Goal: Find specific fact: Find specific fact

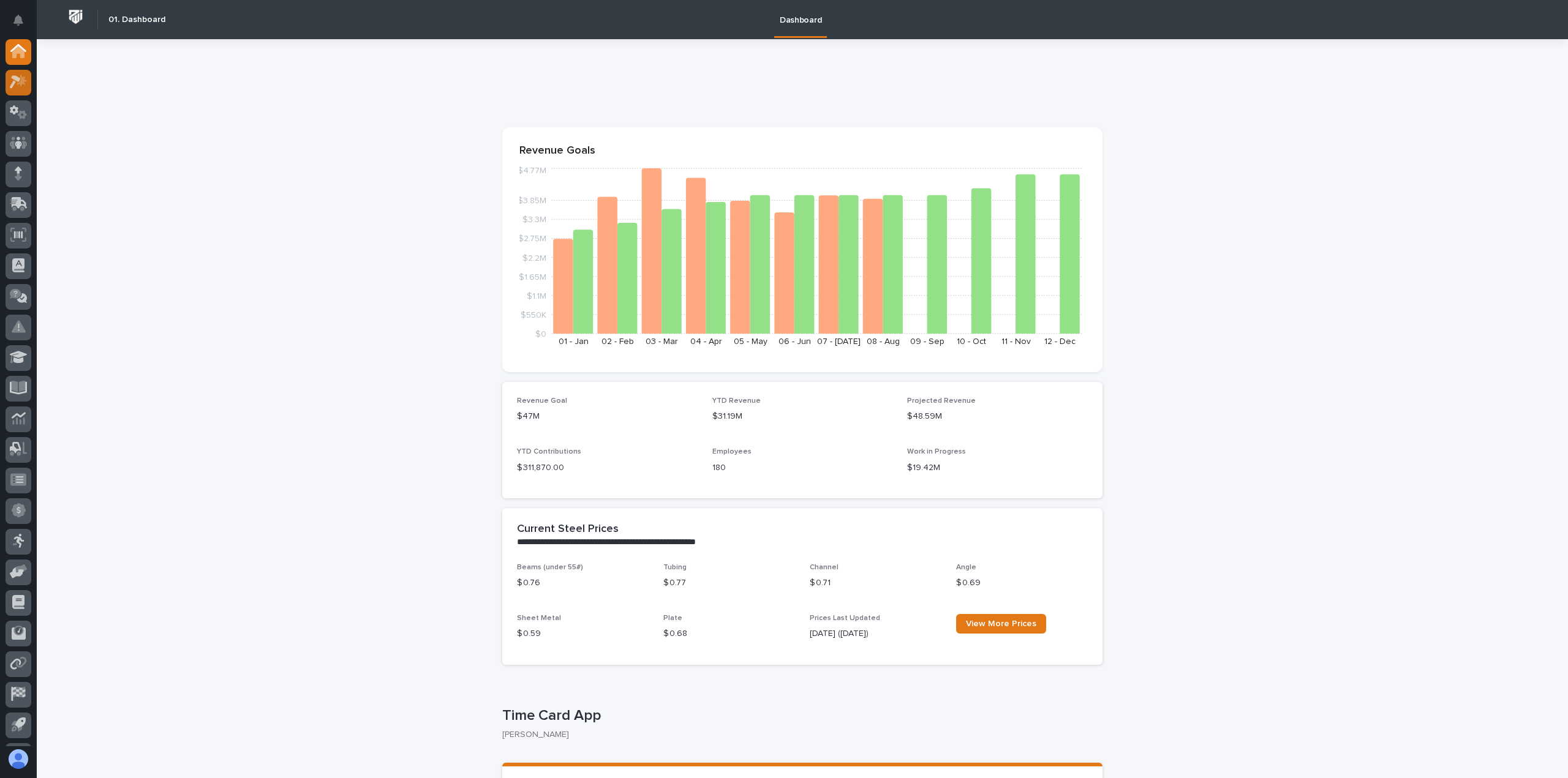
click at [18, 75] on icon at bounding box center [18, 81] width 18 height 14
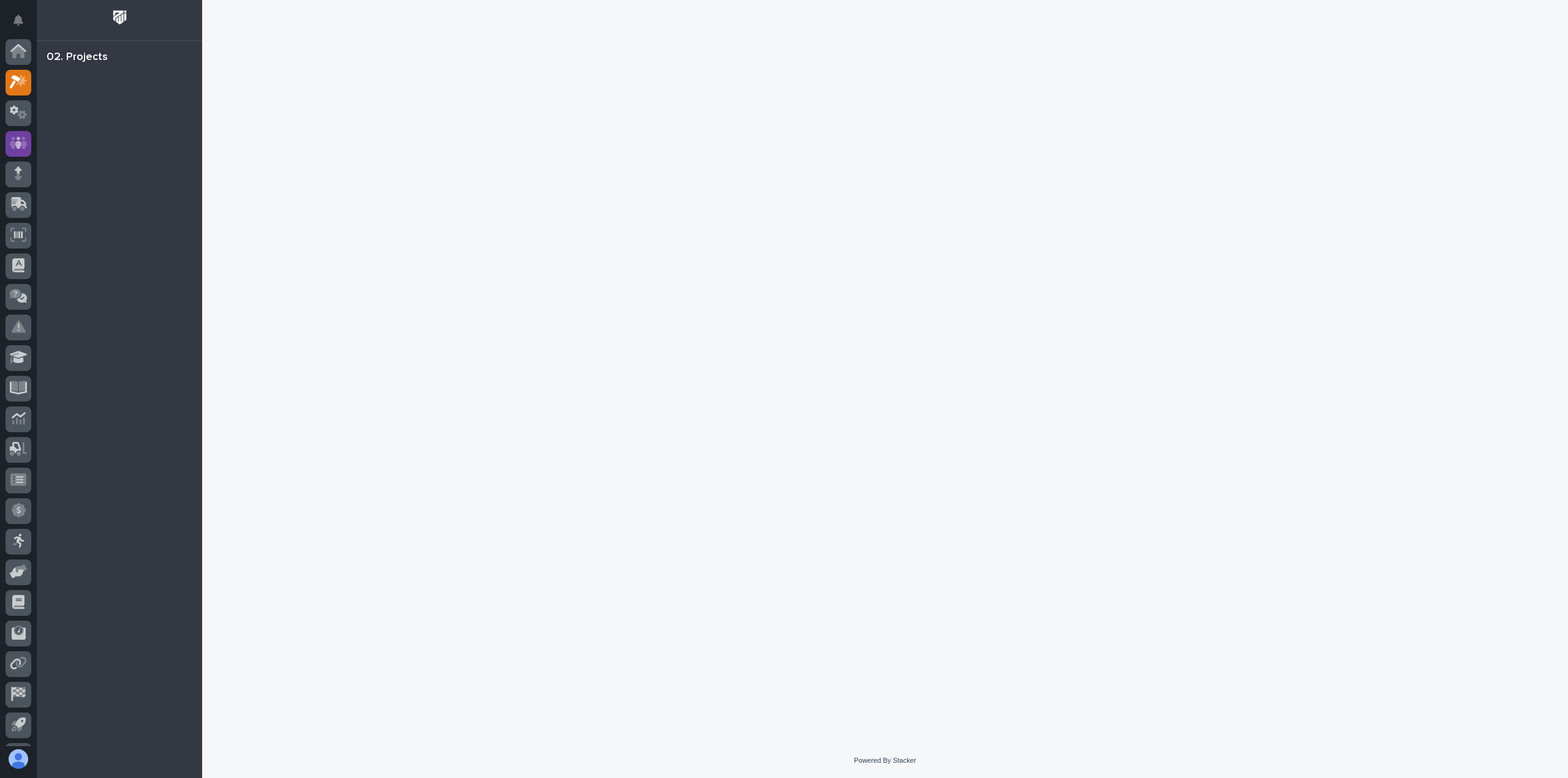
scroll to position [27, 0]
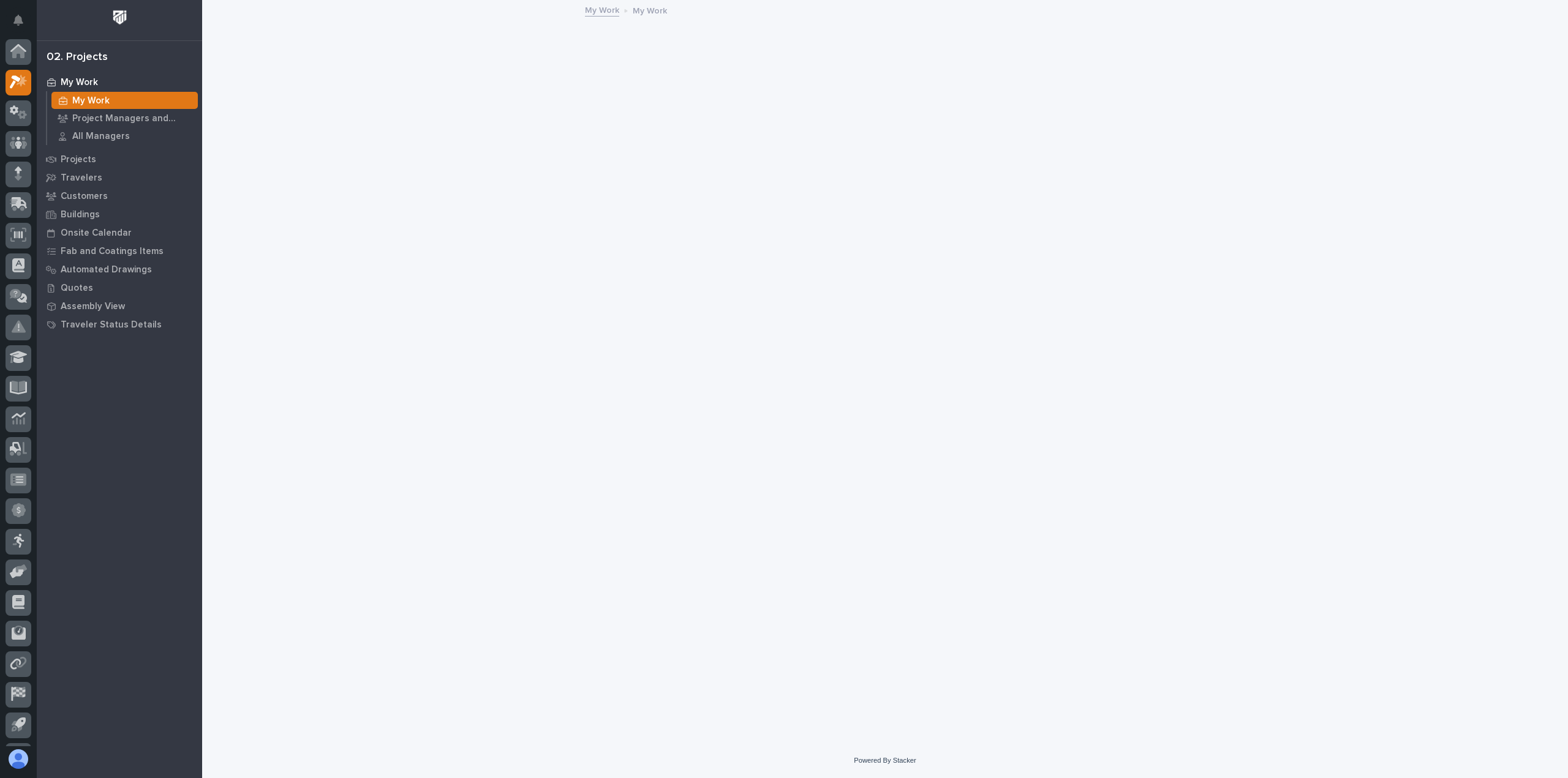
scroll to position [27, 0]
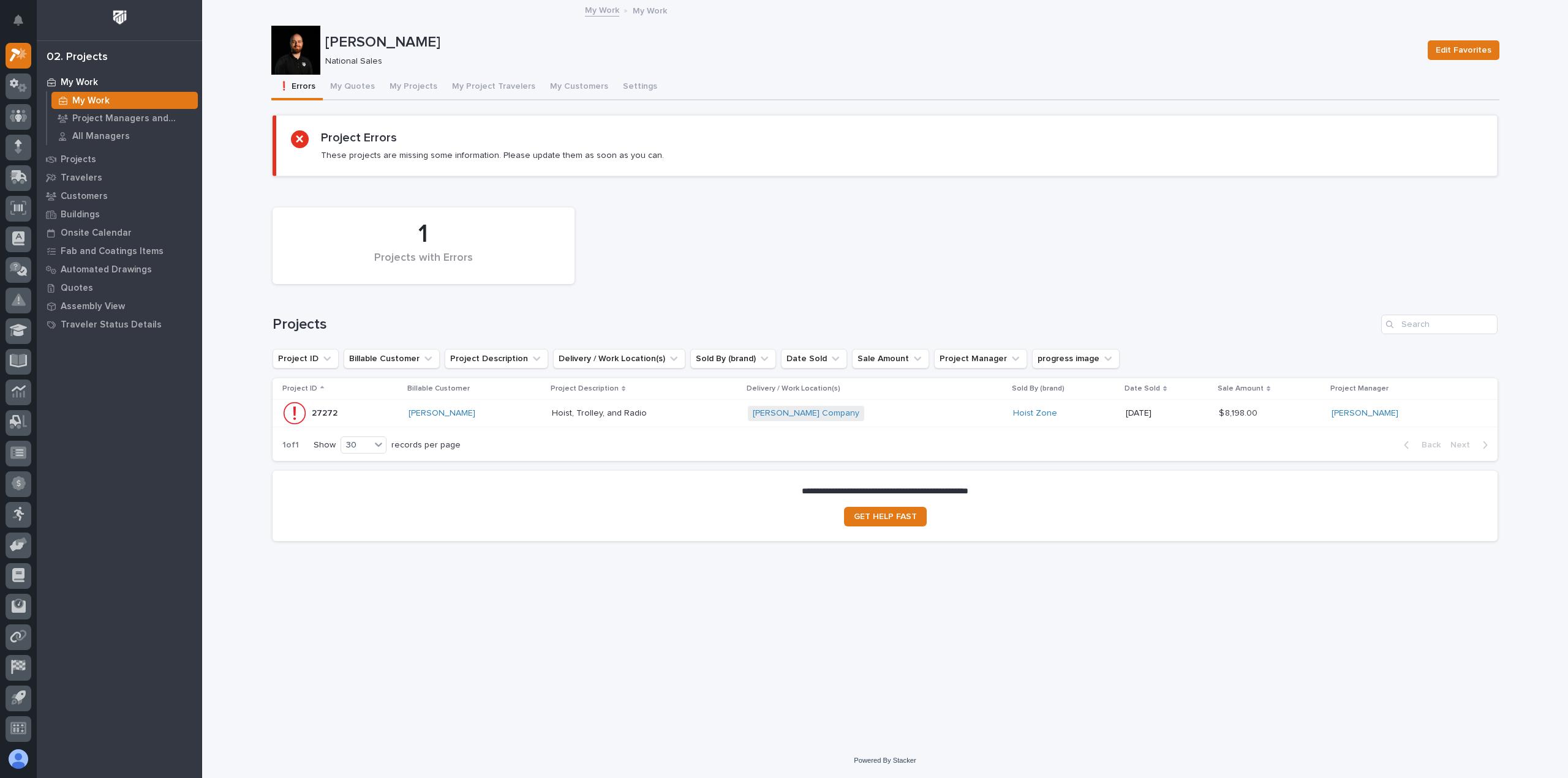
click at [668, 415] on p at bounding box center [645, 413] width 186 height 10
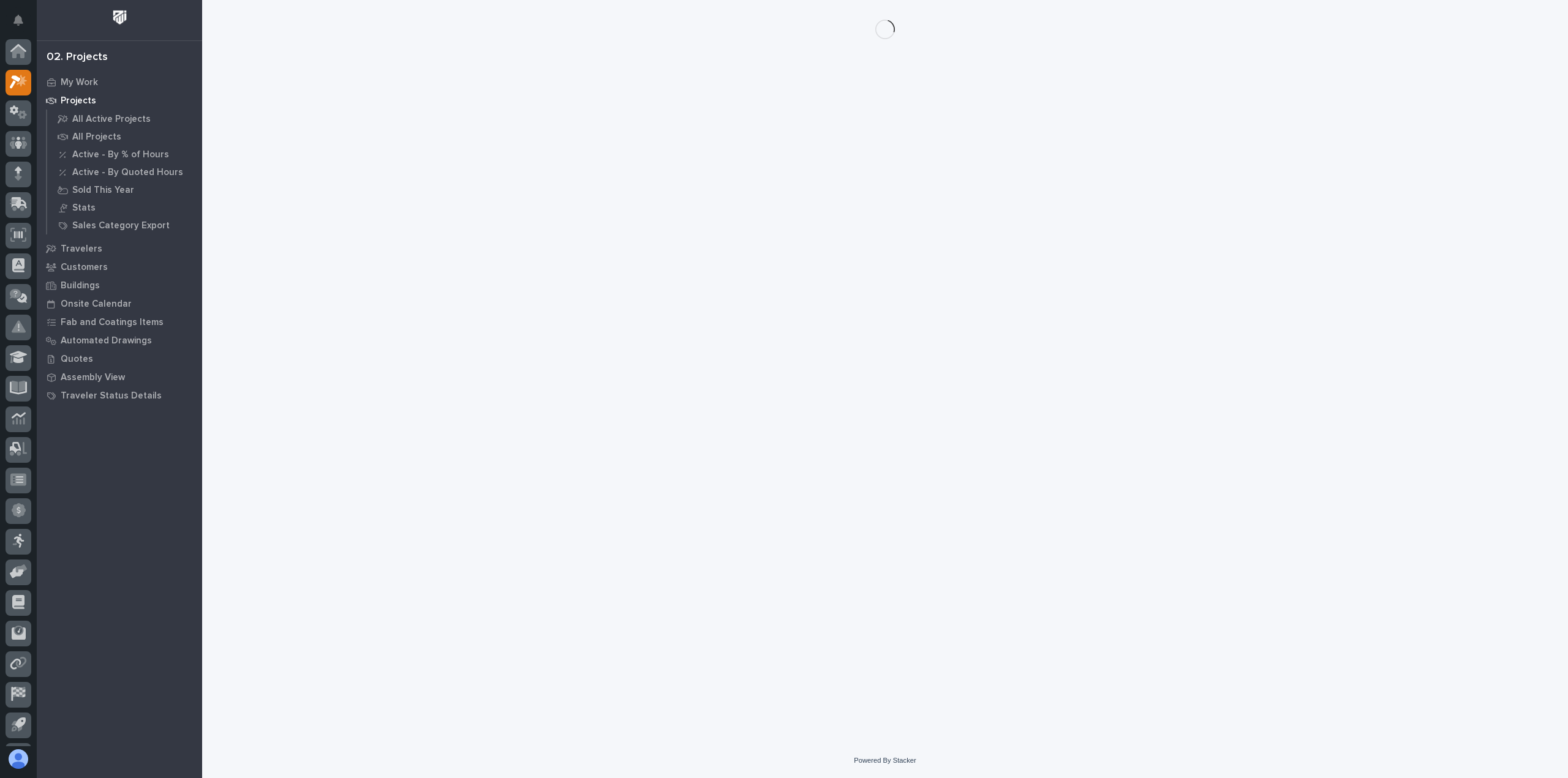
scroll to position [27, 0]
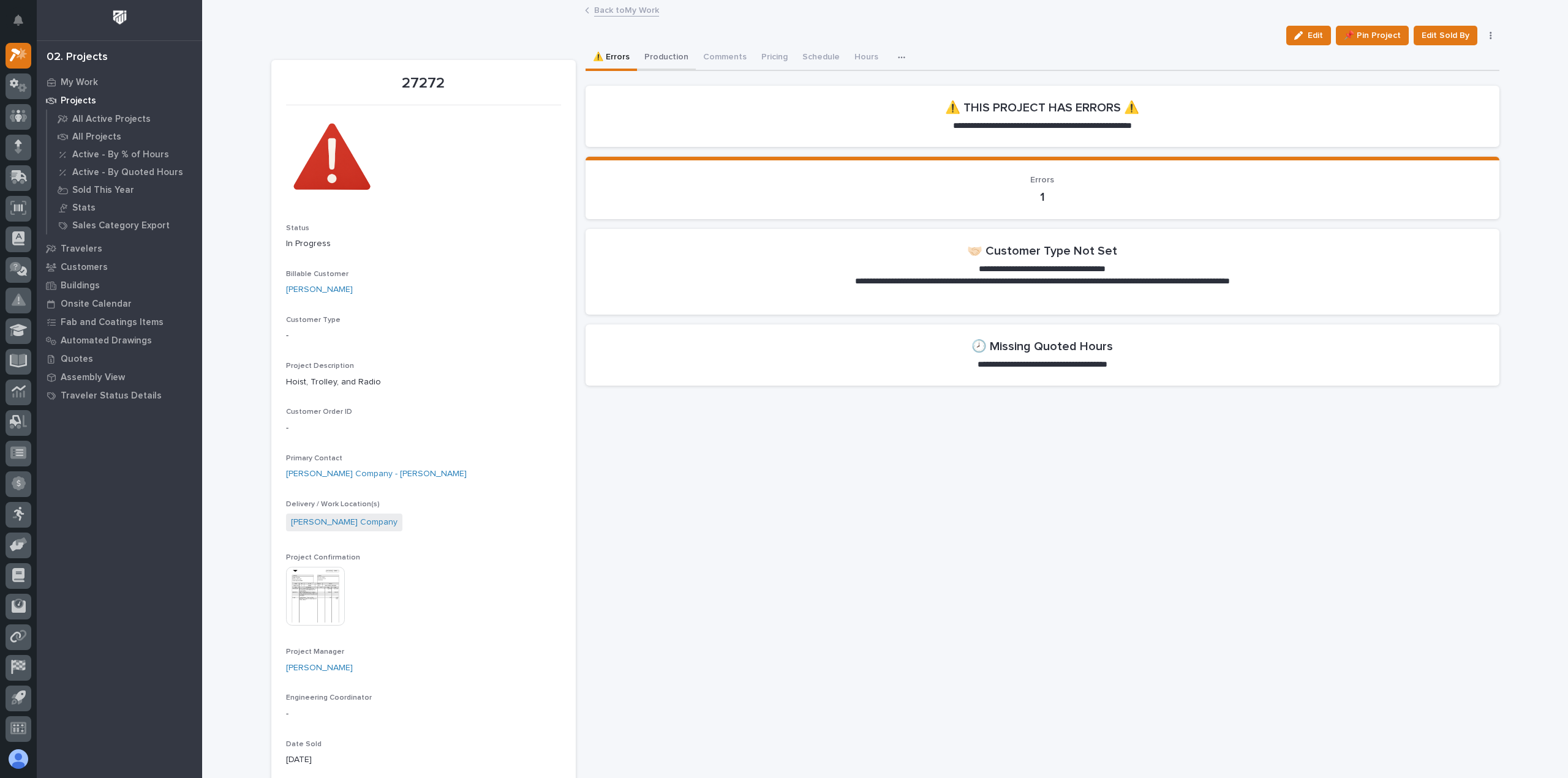
click at [664, 49] on button "Production" at bounding box center [666, 58] width 59 height 26
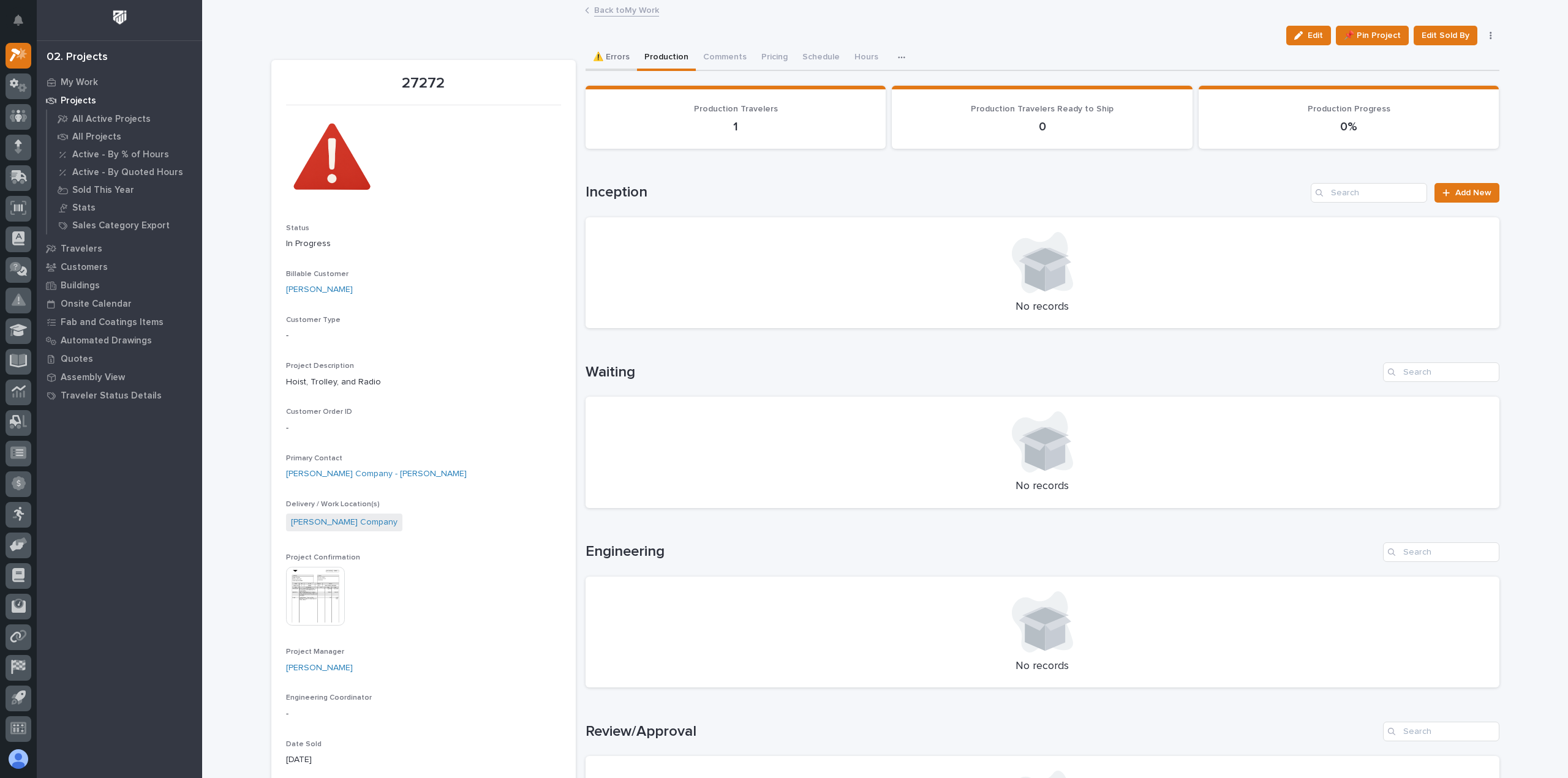
click at [611, 60] on button "⚠️ Errors" at bounding box center [611, 58] width 52 height 26
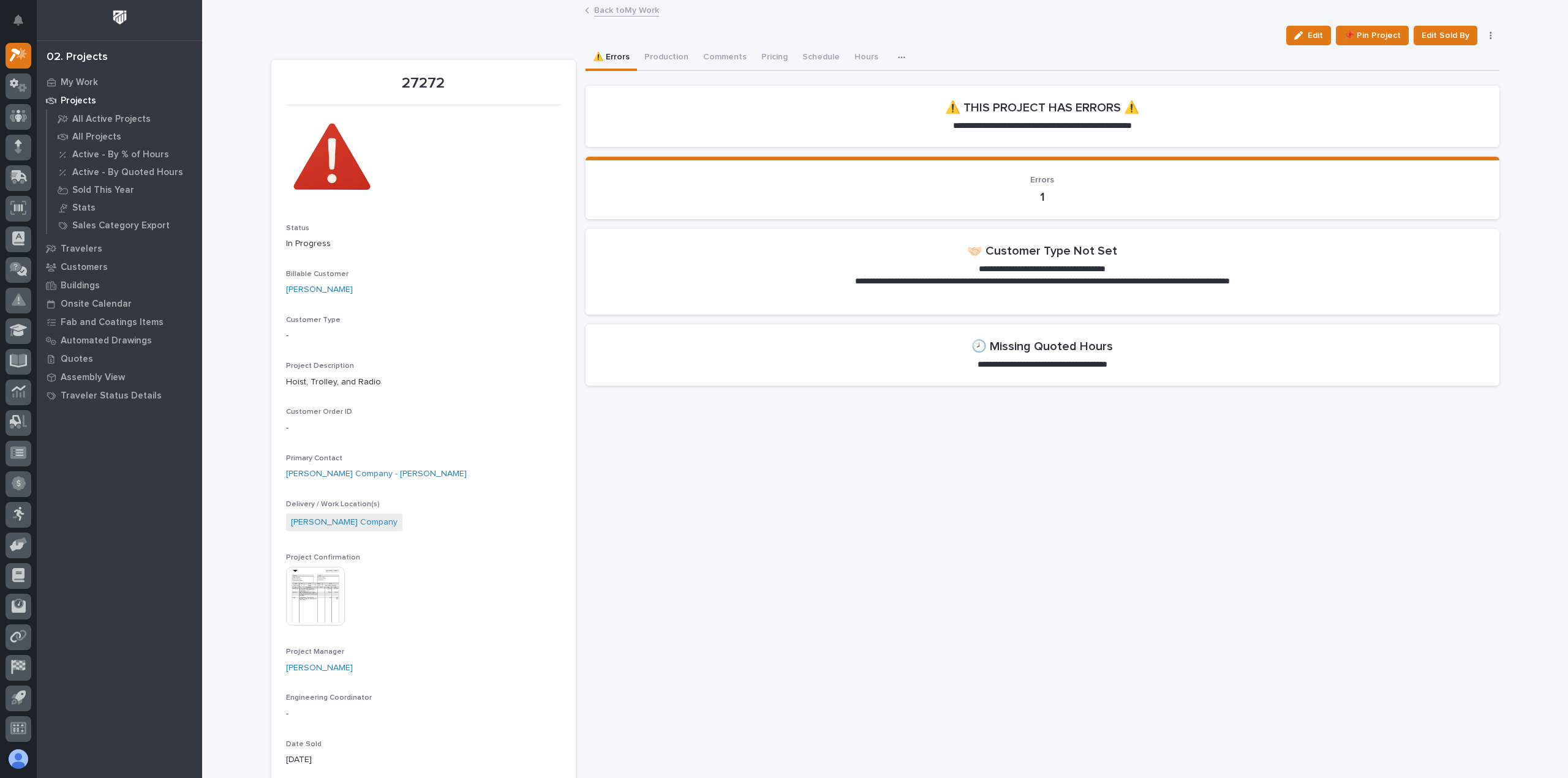
click at [619, 11] on link "Back to My Work" at bounding box center [626, 9] width 65 height 14
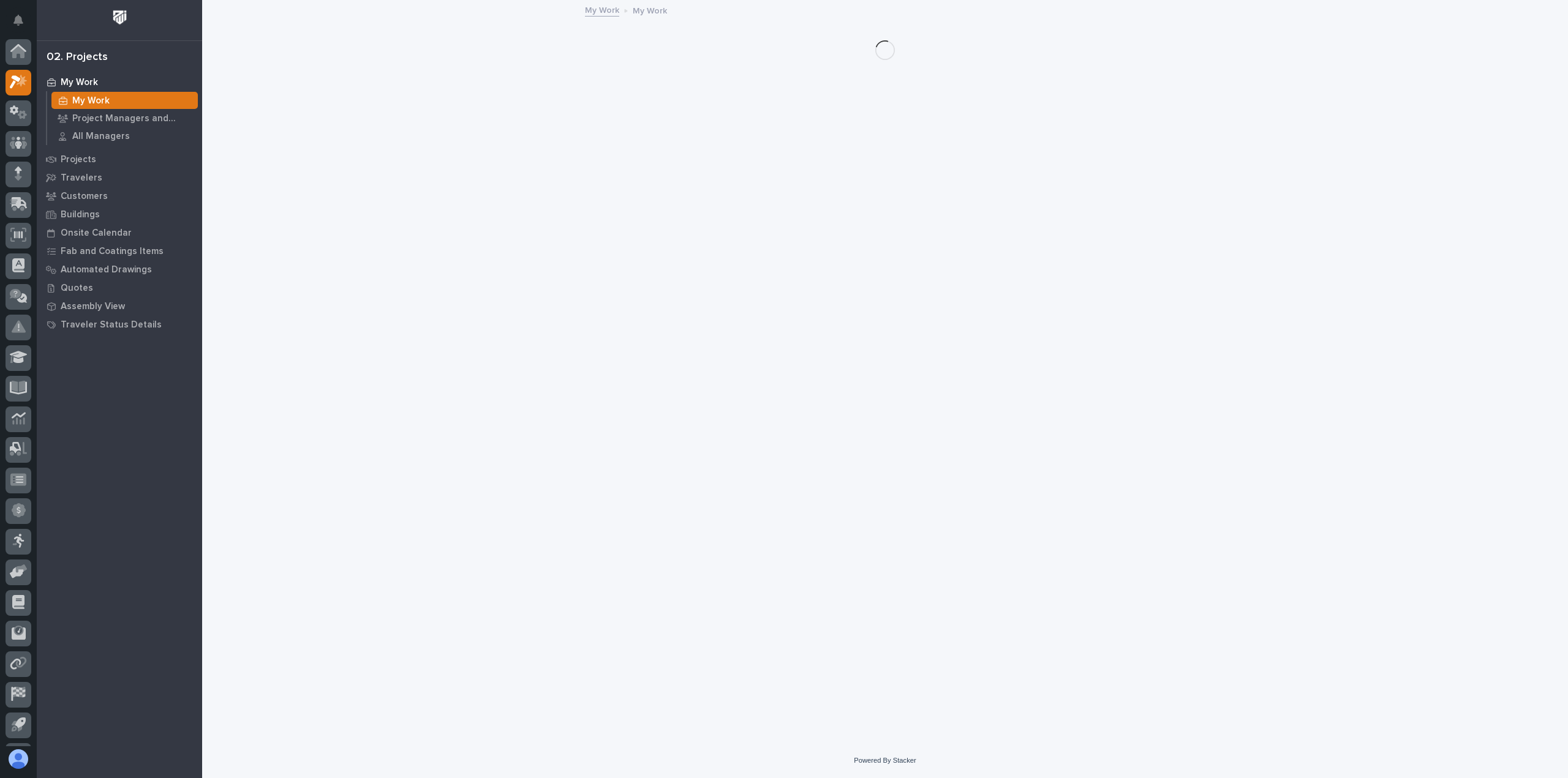
scroll to position [27, 0]
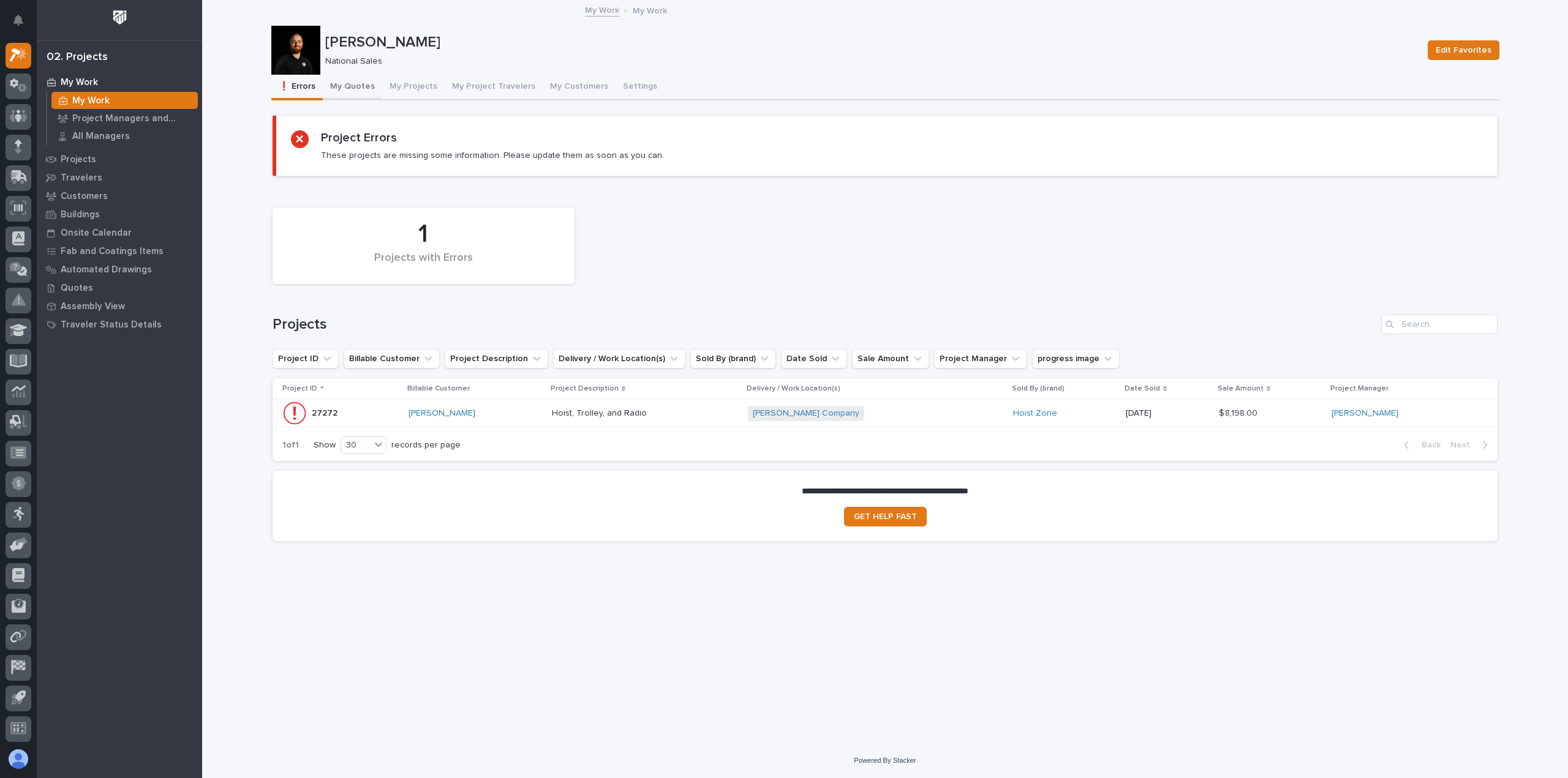
click at [344, 99] on button "My Quotes" at bounding box center [353, 87] width 60 height 26
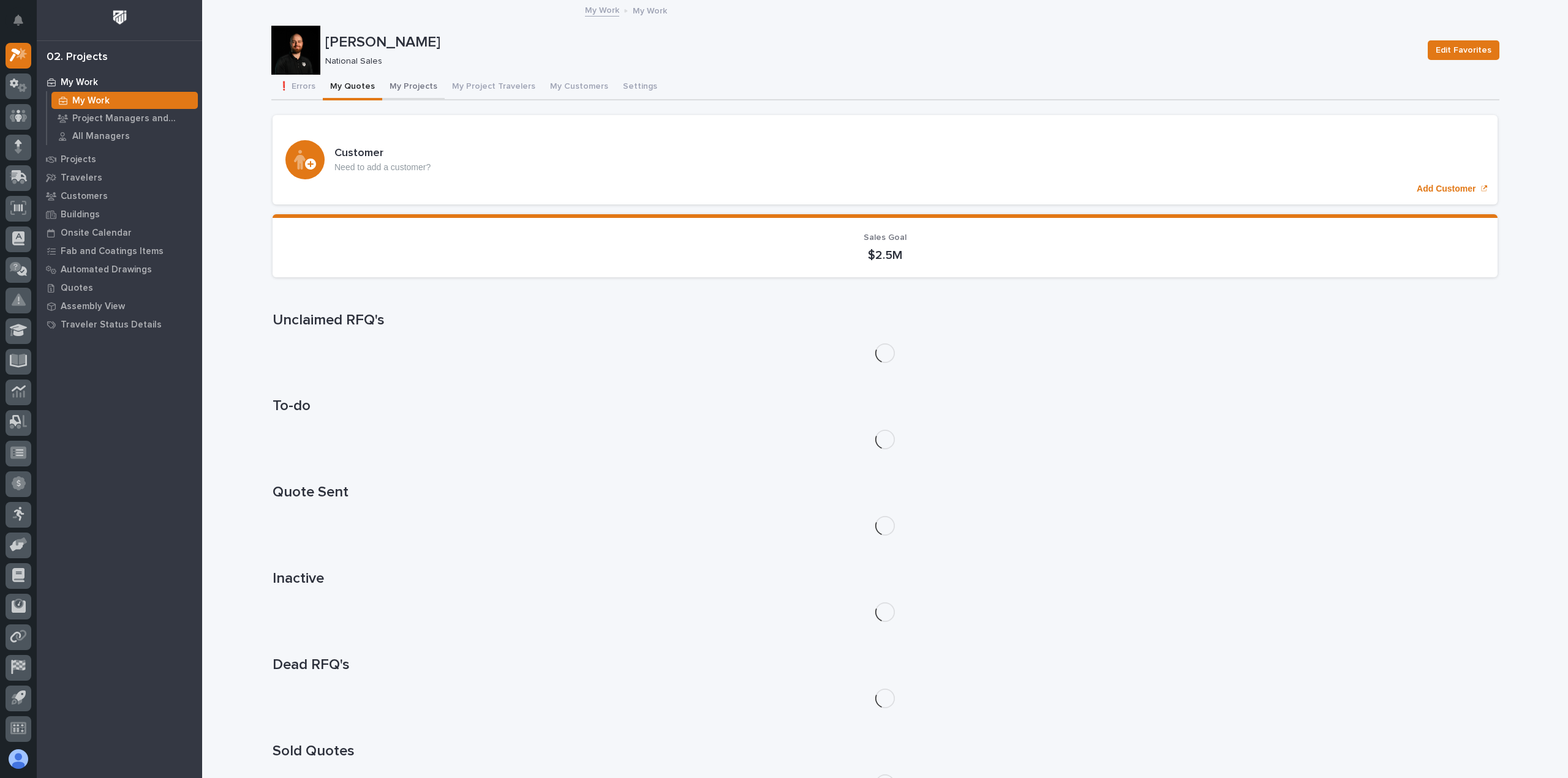
click at [390, 80] on button "My Projects" at bounding box center [414, 87] width 62 height 26
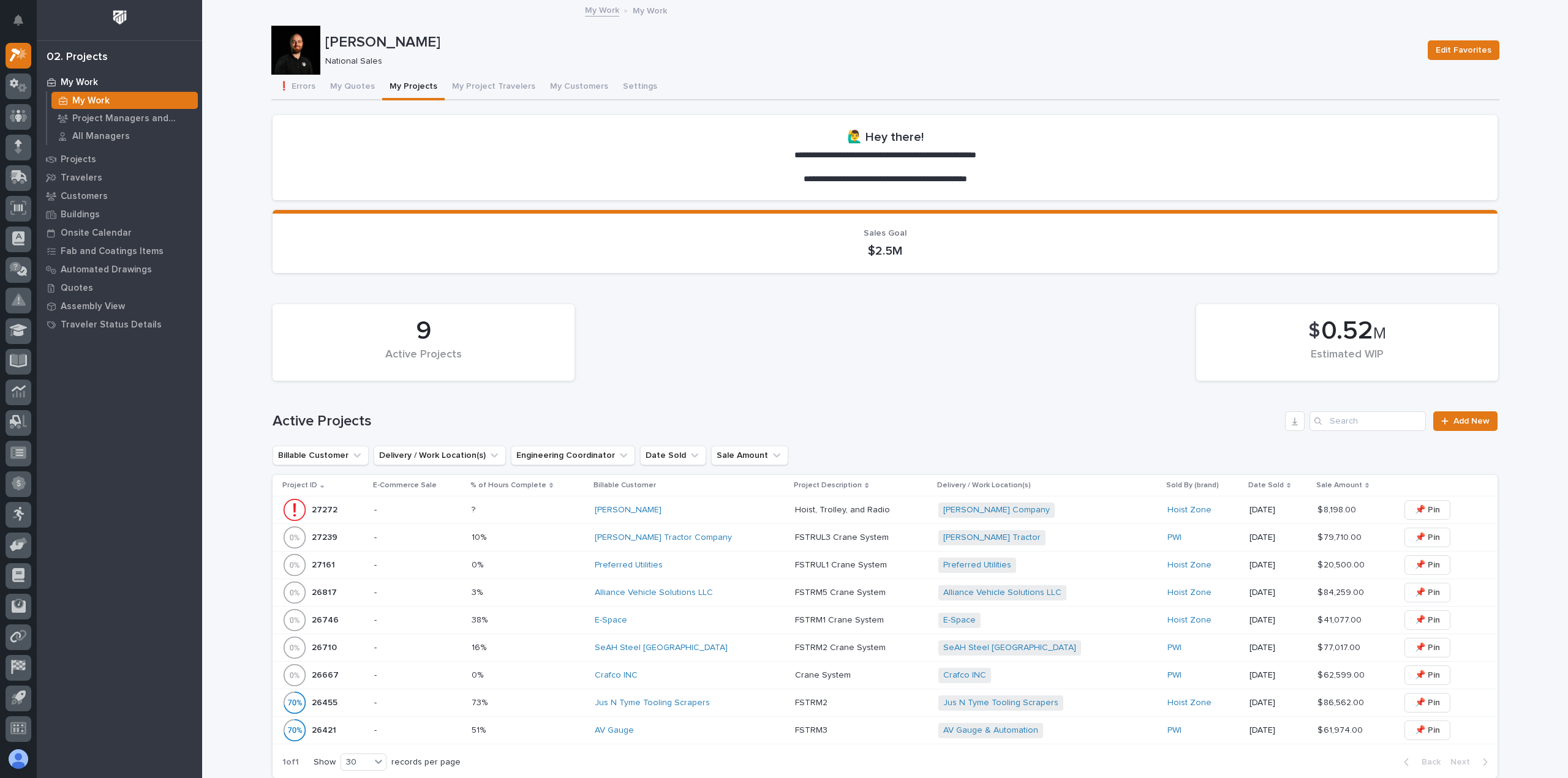
click at [549, 621] on p at bounding box center [528, 620] width 113 height 10
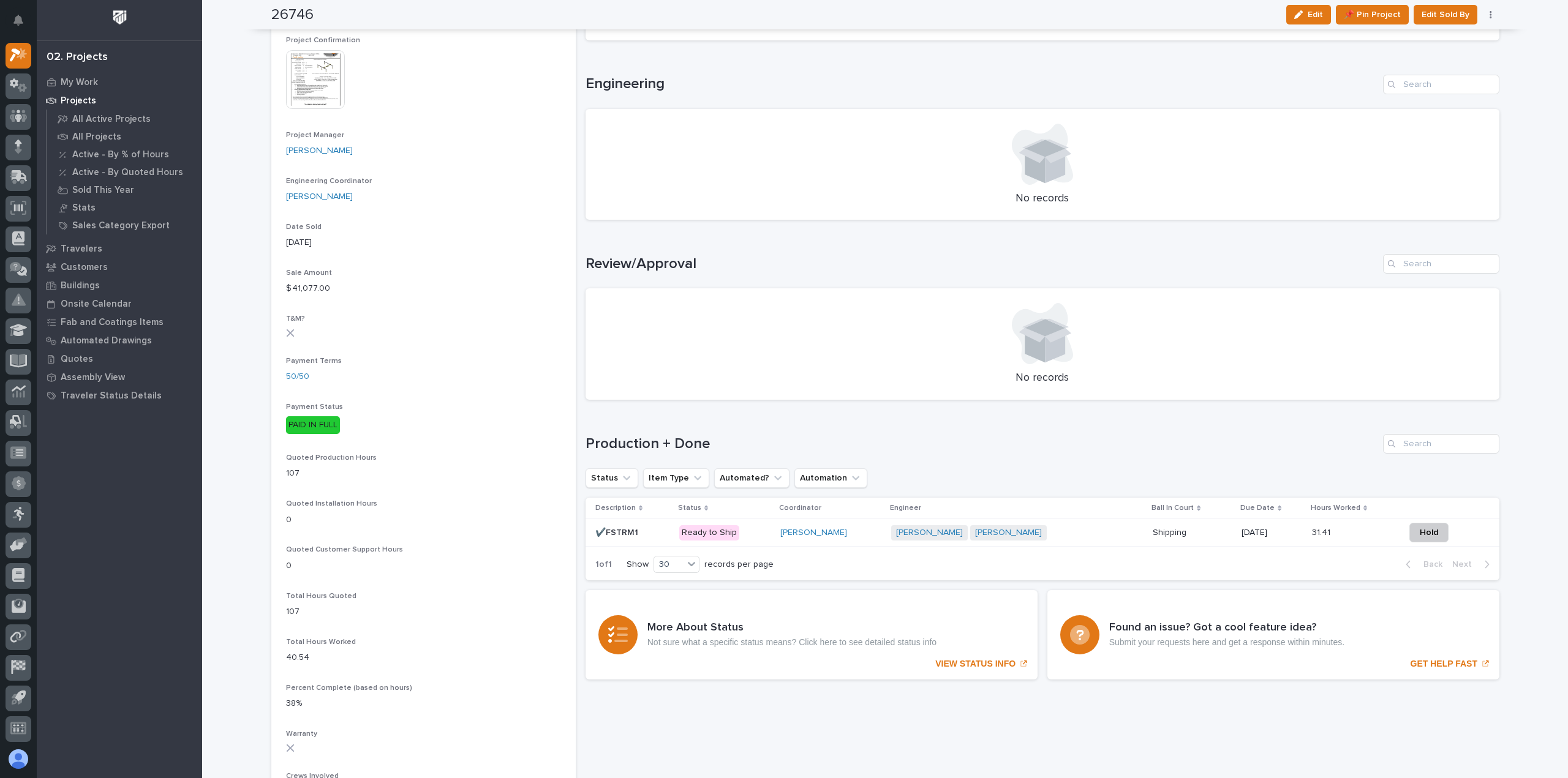
scroll to position [612, 0]
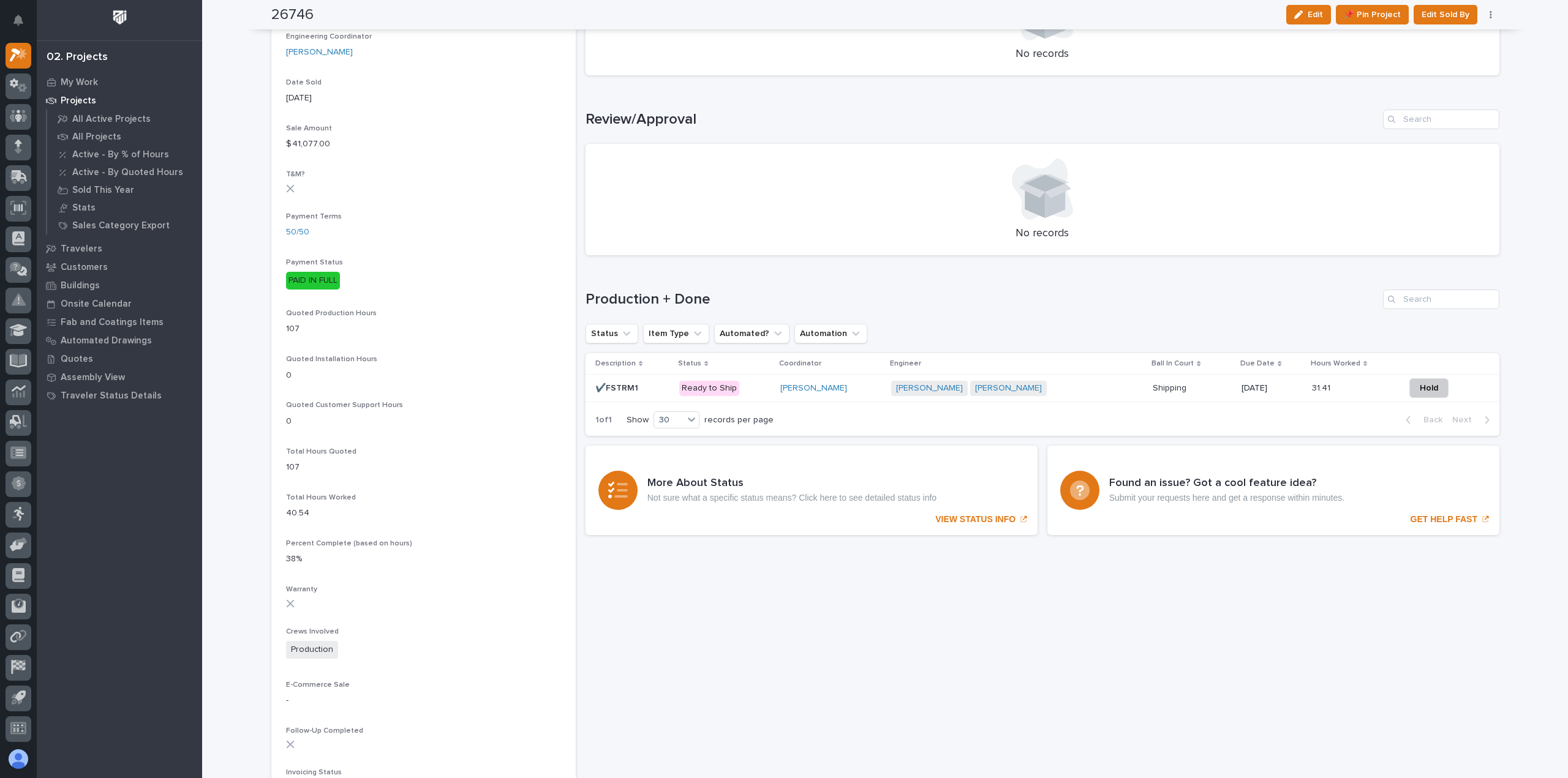
click at [865, 386] on div "[PERSON_NAME]" at bounding box center [830, 388] width 101 height 10
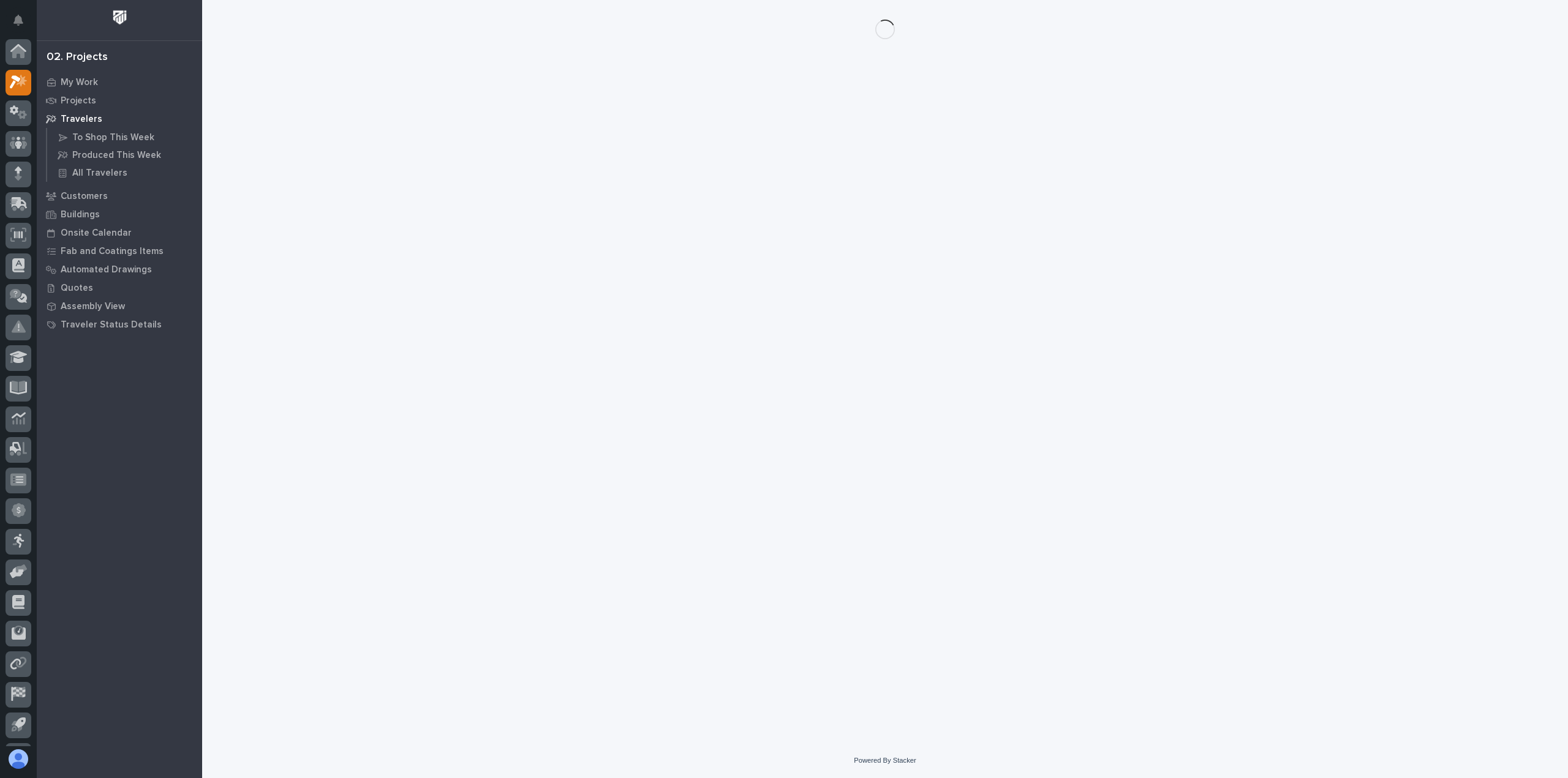
scroll to position [27, 0]
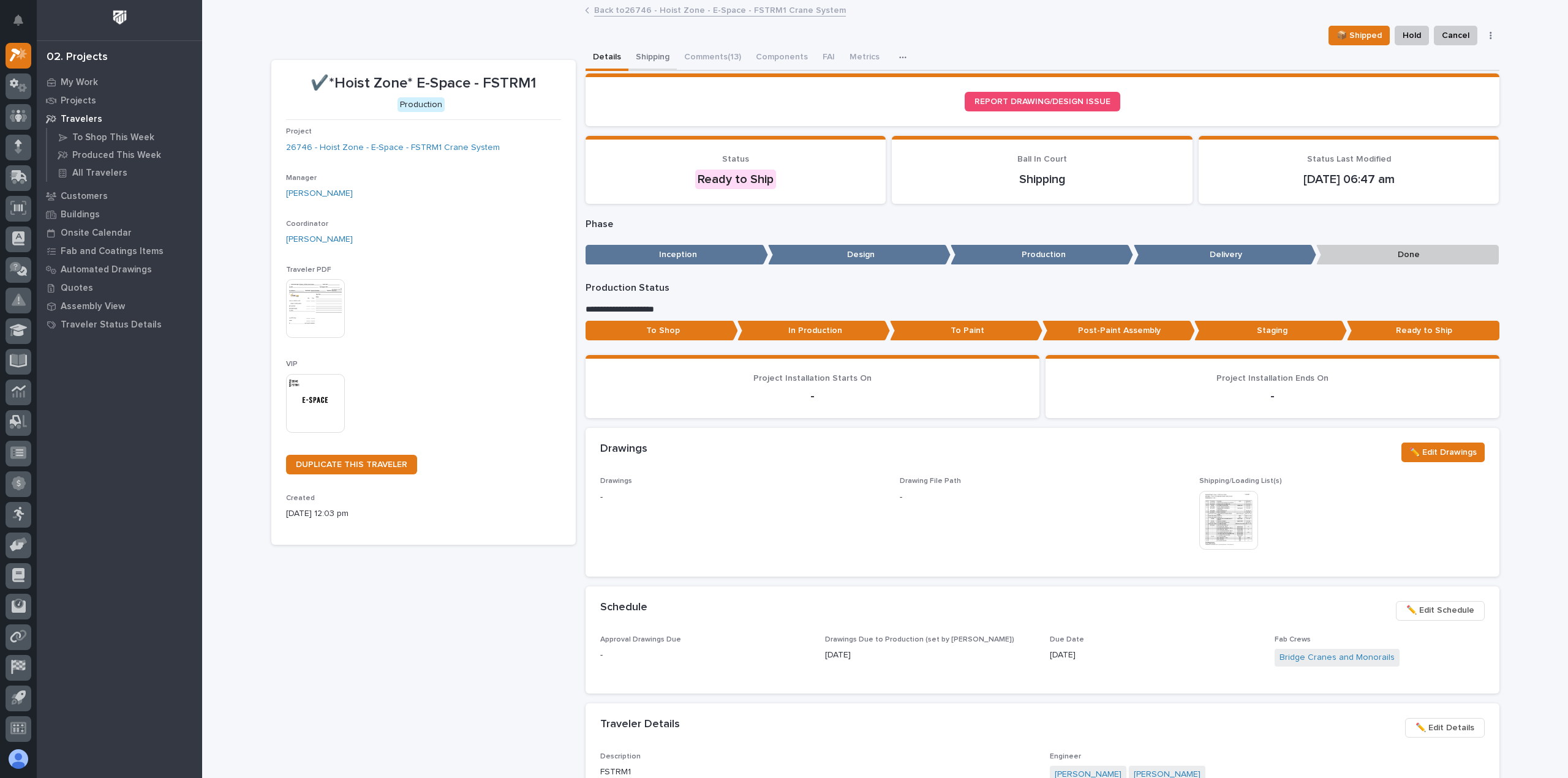
click at [638, 54] on button "Shipping" at bounding box center [652, 58] width 48 height 26
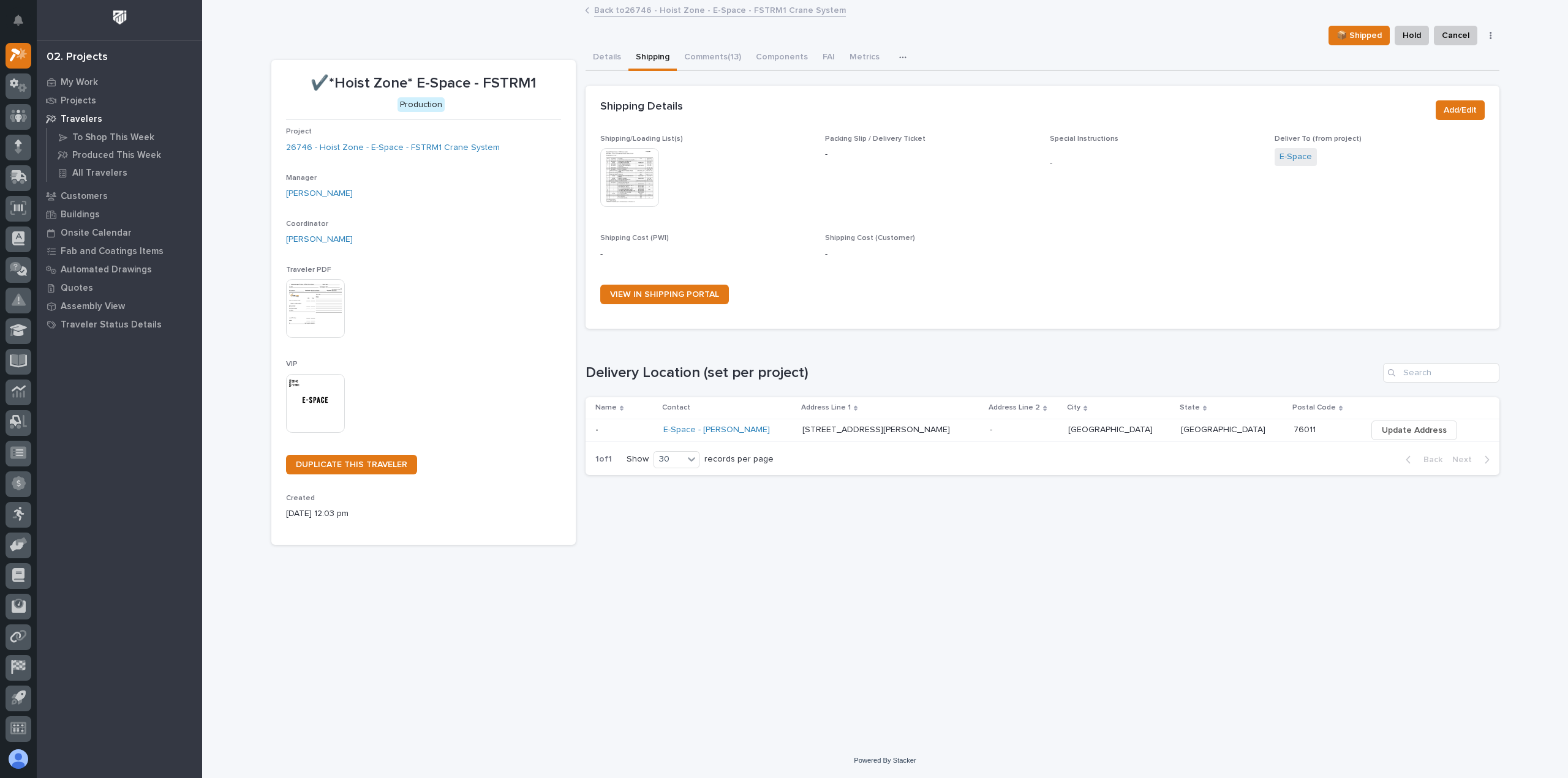
click at [994, 433] on p "-" at bounding box center [992, 428] width 5 height 13
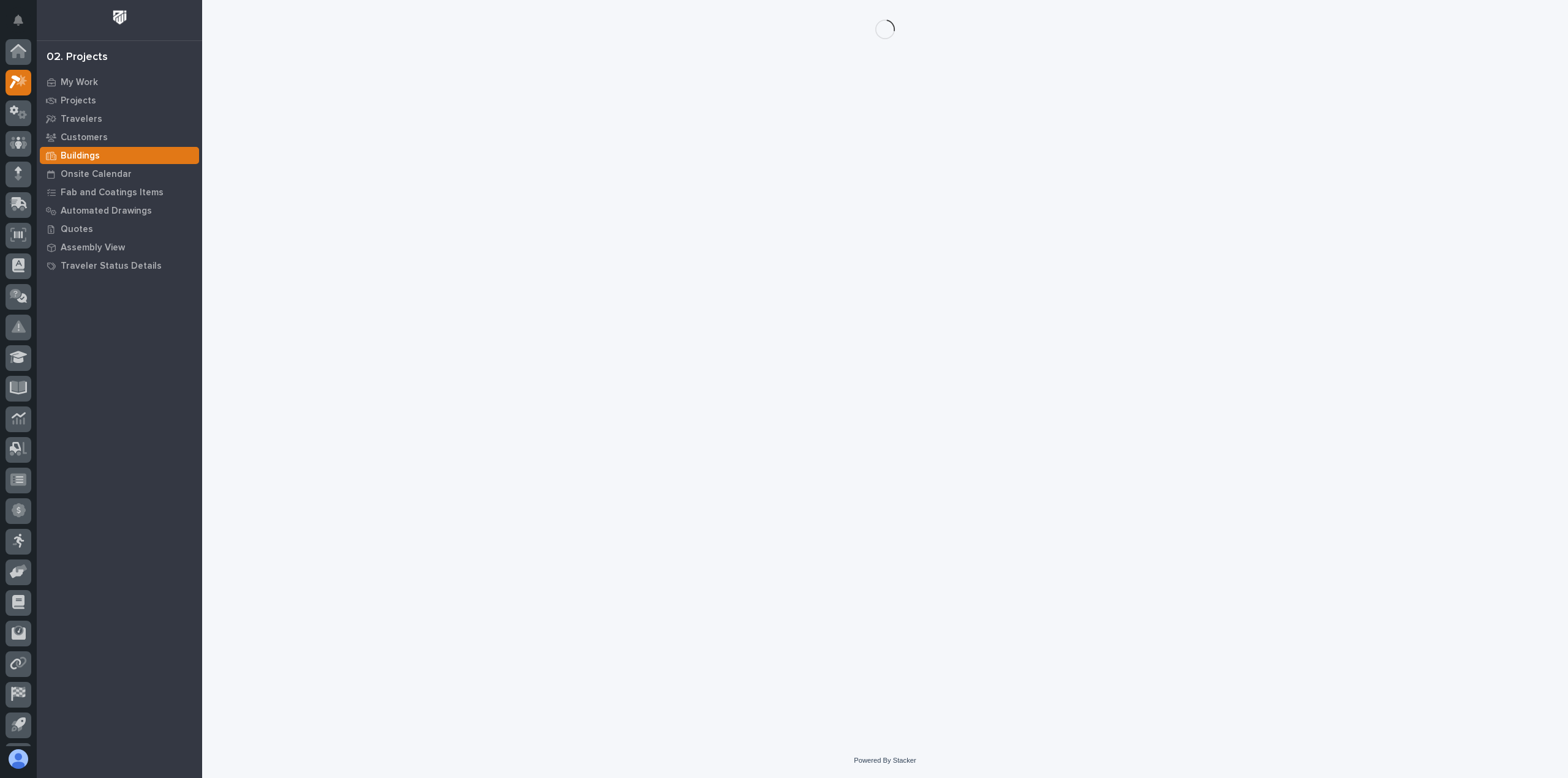
scroll to position [27, 0]
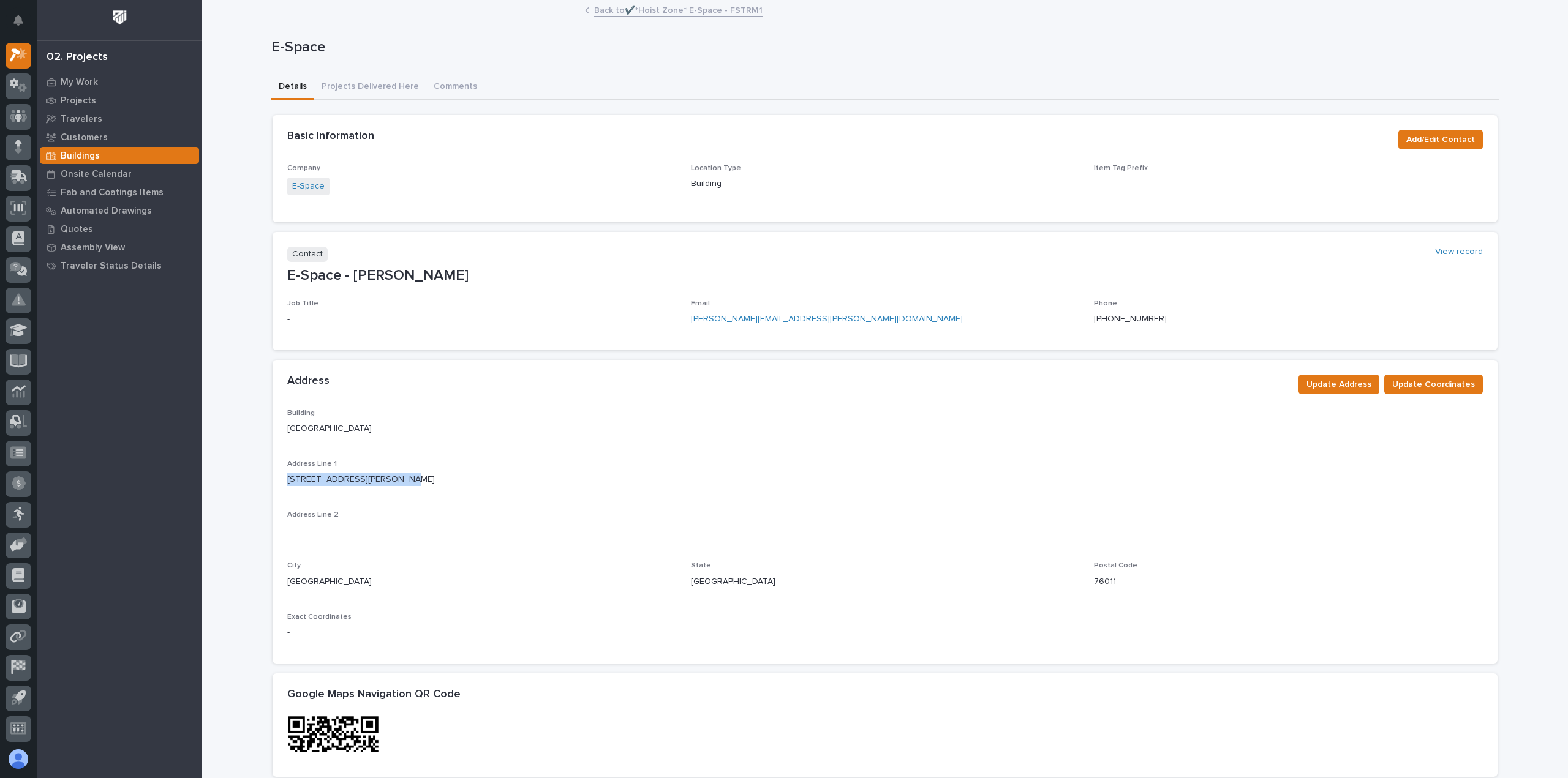
drag, startPoint x: 408, startPoint y: 479, endPoint x: 283, endPoint y: 491, distance: 125.6
click at [287, 491] on div "Address Line 1 1501 [PERSON_NAME] Expressway" at bounding box center [885, 477] width 1195 height 36
copy p "[STREET_ADDRESS][PERSON_NAME]"
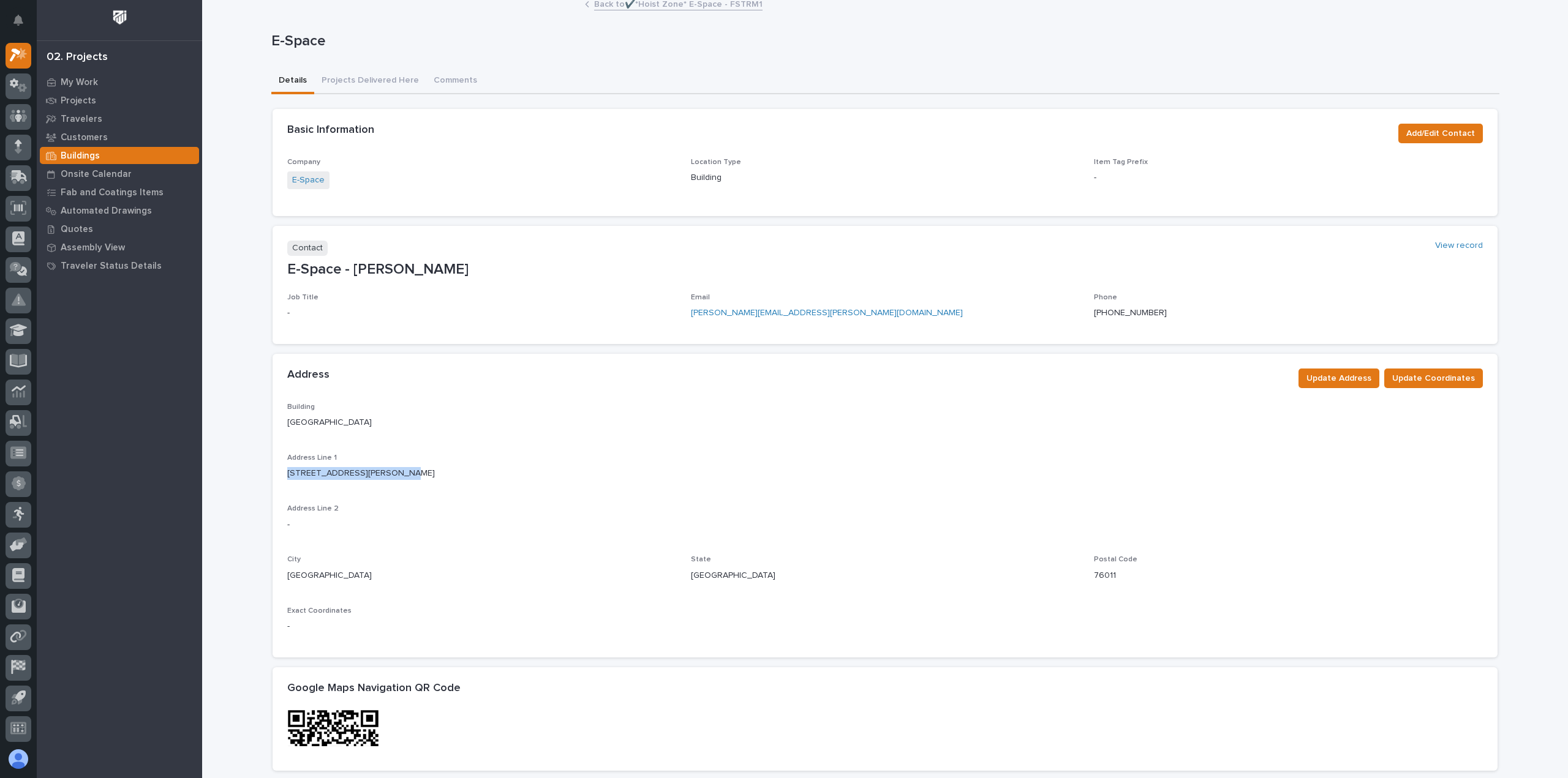
scroll to position [0, 0]
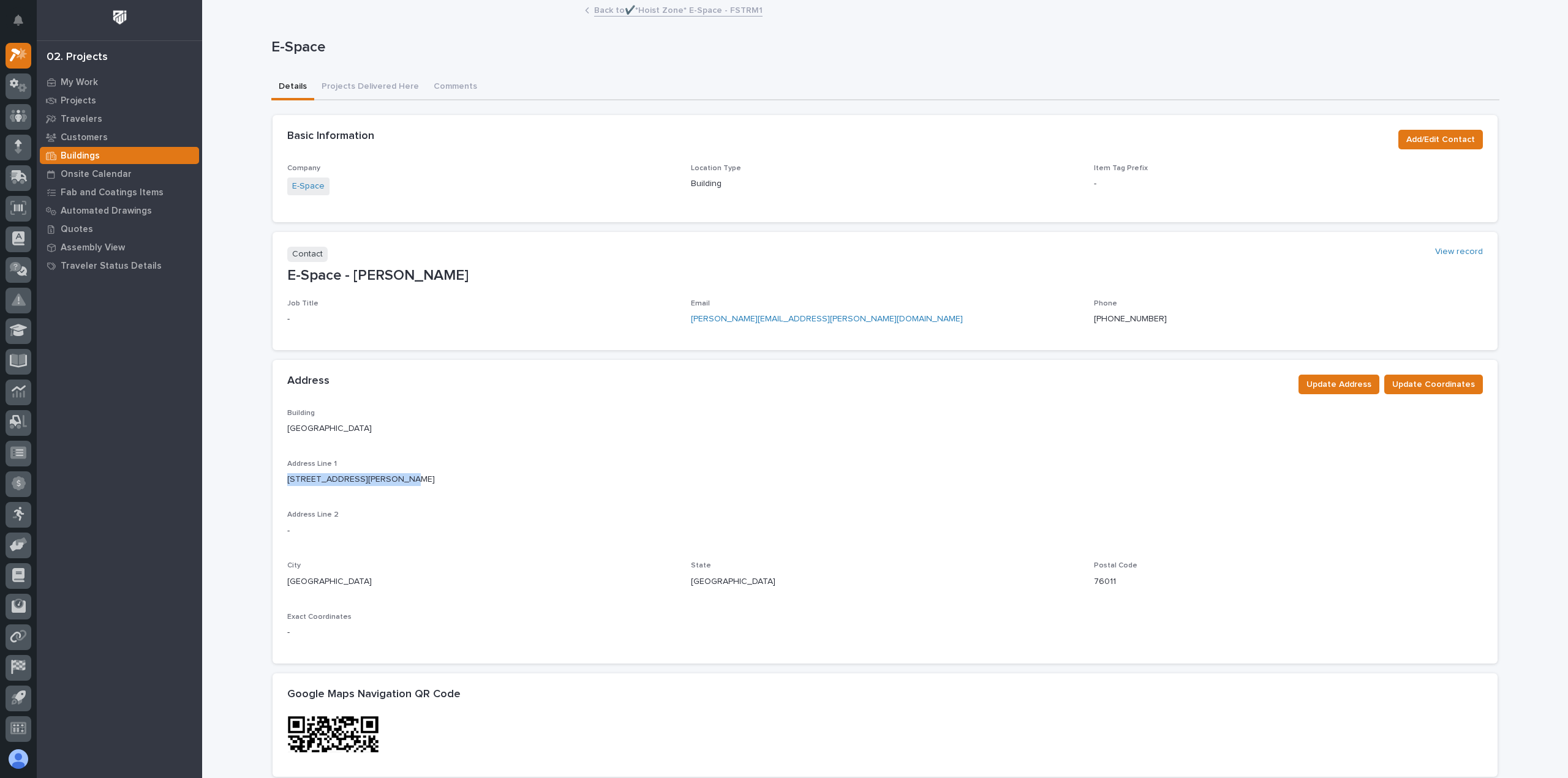
click at [622, 6] on link "Back to ✔️*Hoist Zone* E-Space - FSTRM1" at bounding box center [678, 9] width 168 height 14
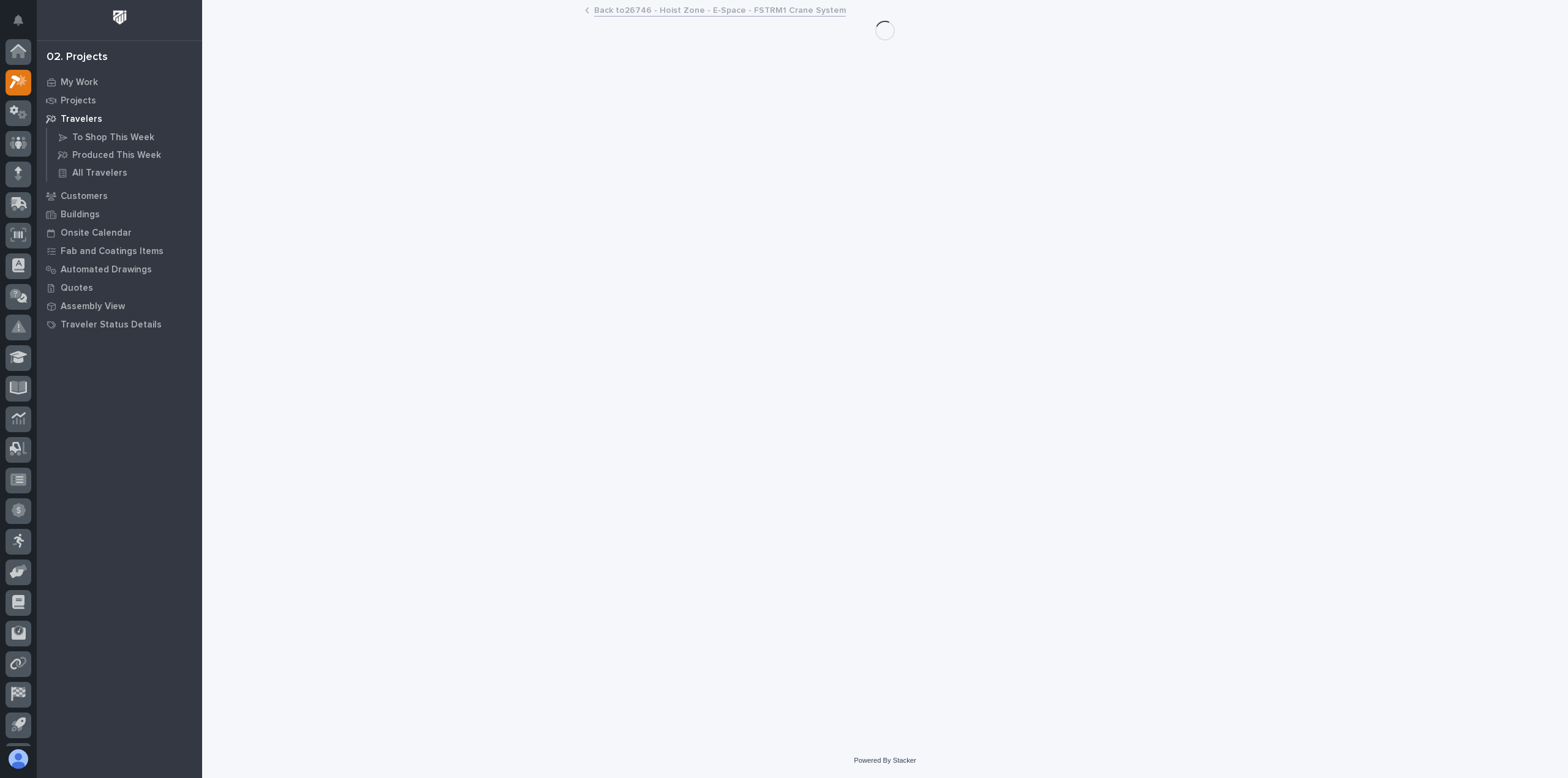
scroll to position [27, 0]
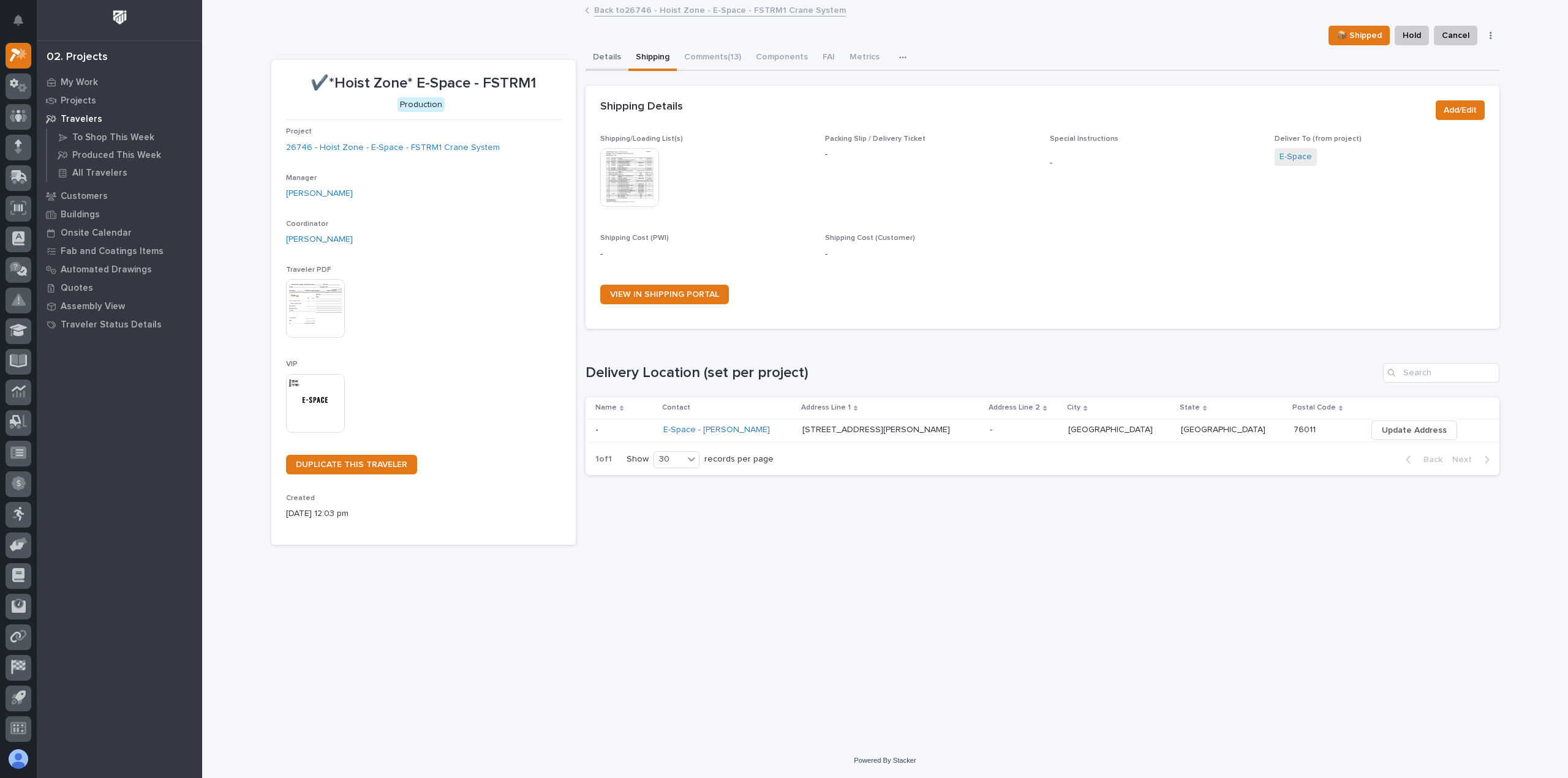
click at [610, 59] on button "Details" at bounding box center [607, 58] width 43 height 26
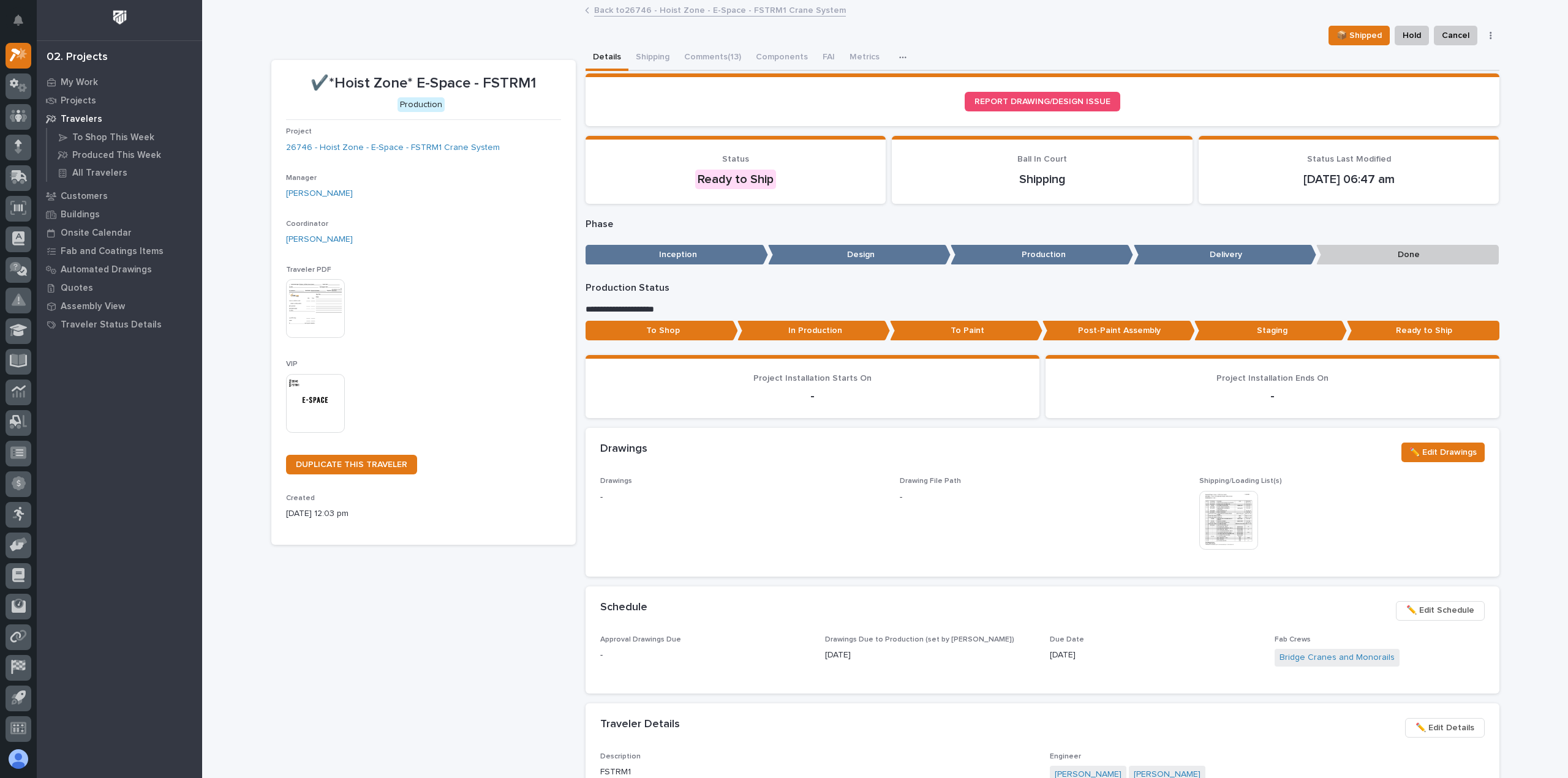
click at [603, 9] on link "Back to 26746 - Hoist Zone - E-Space - FSTRM1 Crane System" at bounding box center [719, 9] width 252 height 14
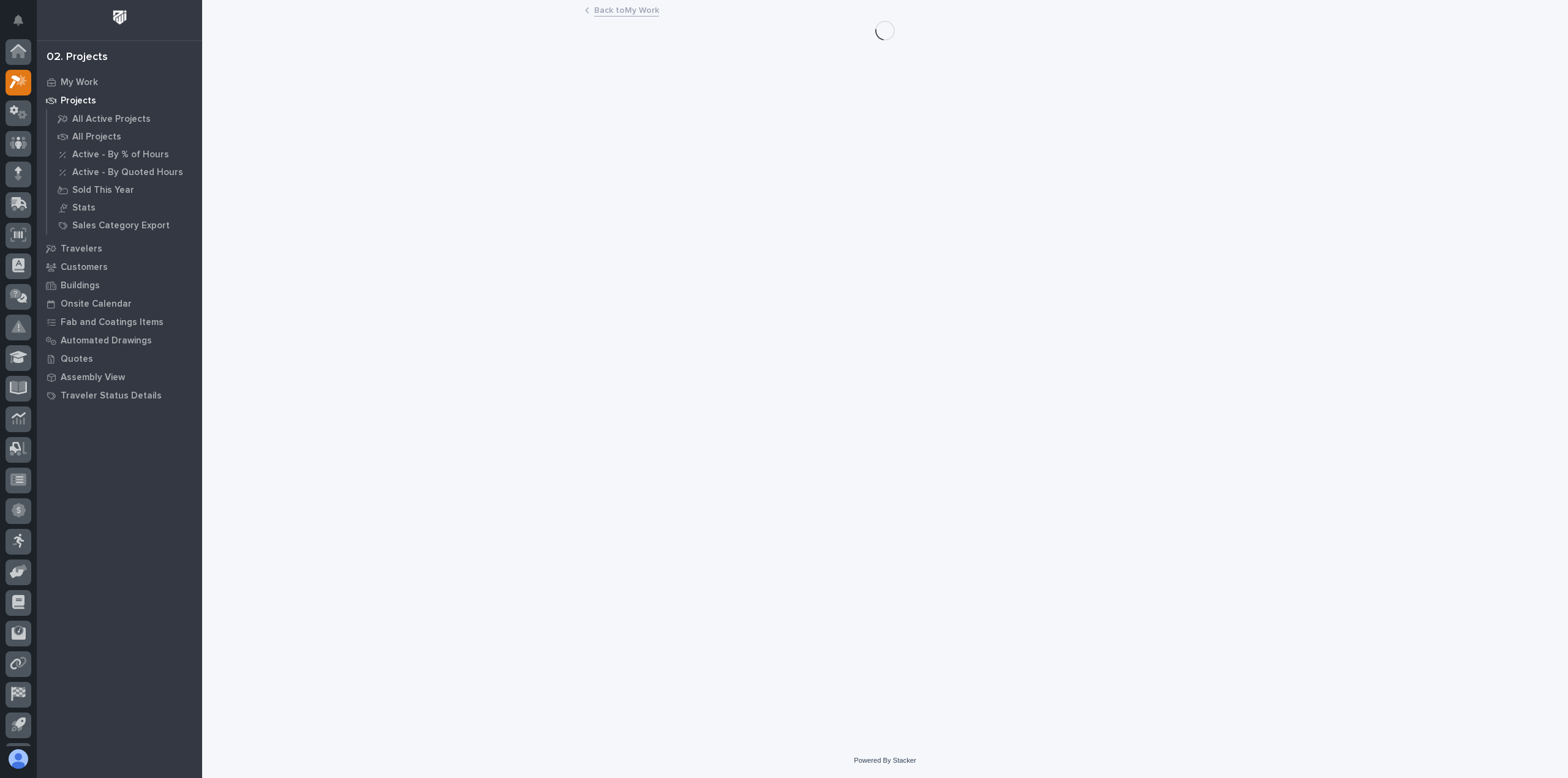
scroll to position [27, 0]
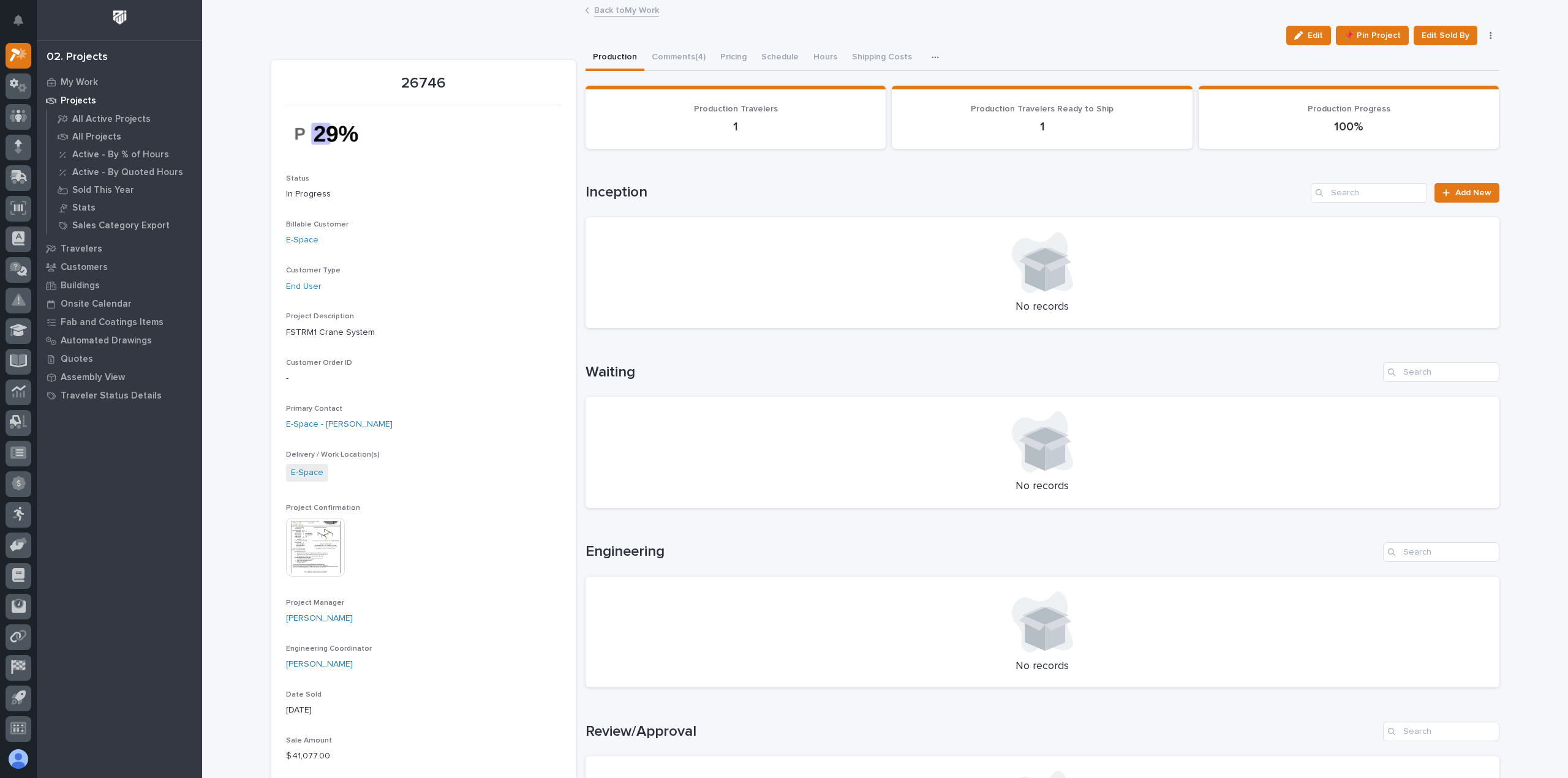
click at [607, 8] on link "Back to My Work" at bounding box center [626, 9] width 65 height 14
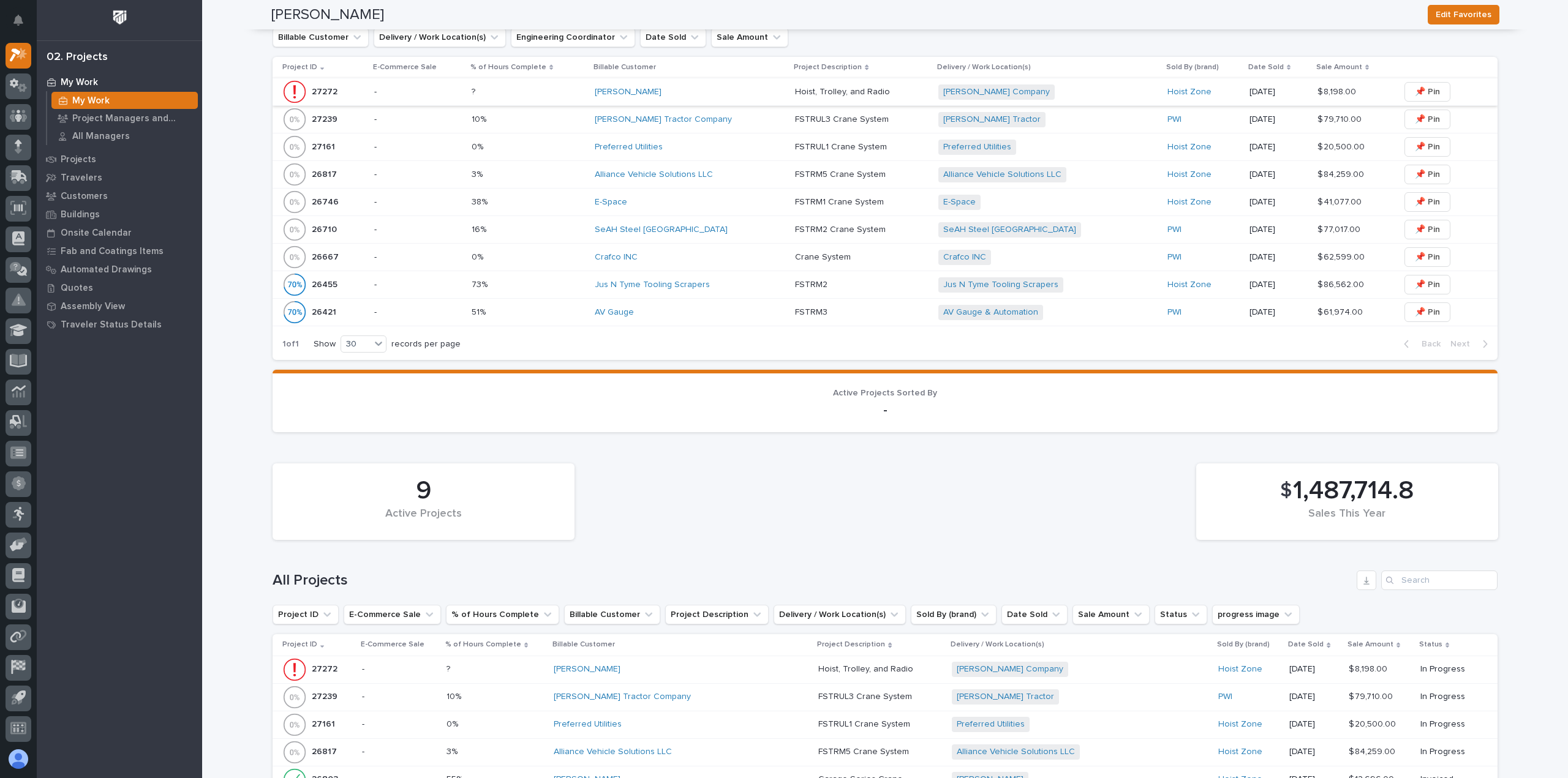
scroll to position [428, 0]
